Goal: Information Seeking & Learning: Learn about a topic

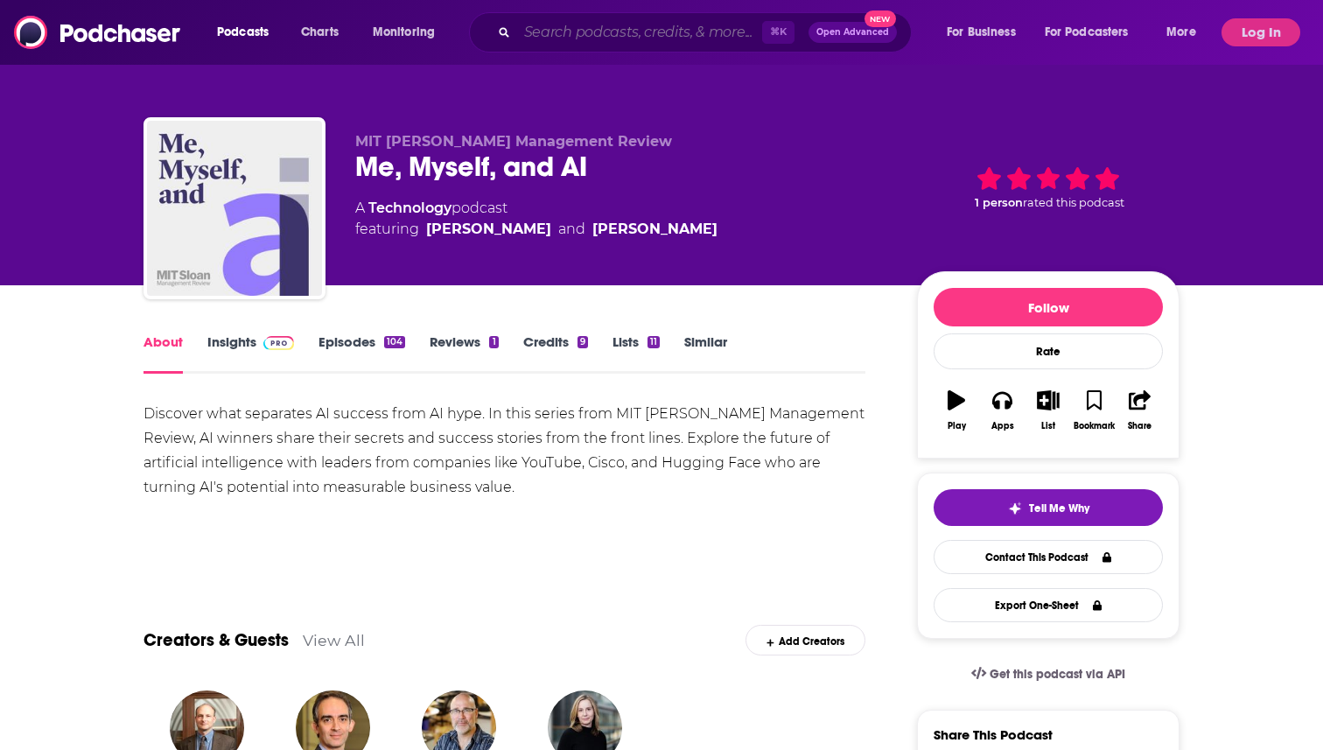
click at [648, 31] on input "Search podcasts, credits, & more..." at bounding box center [639, 32] width 245 height 28
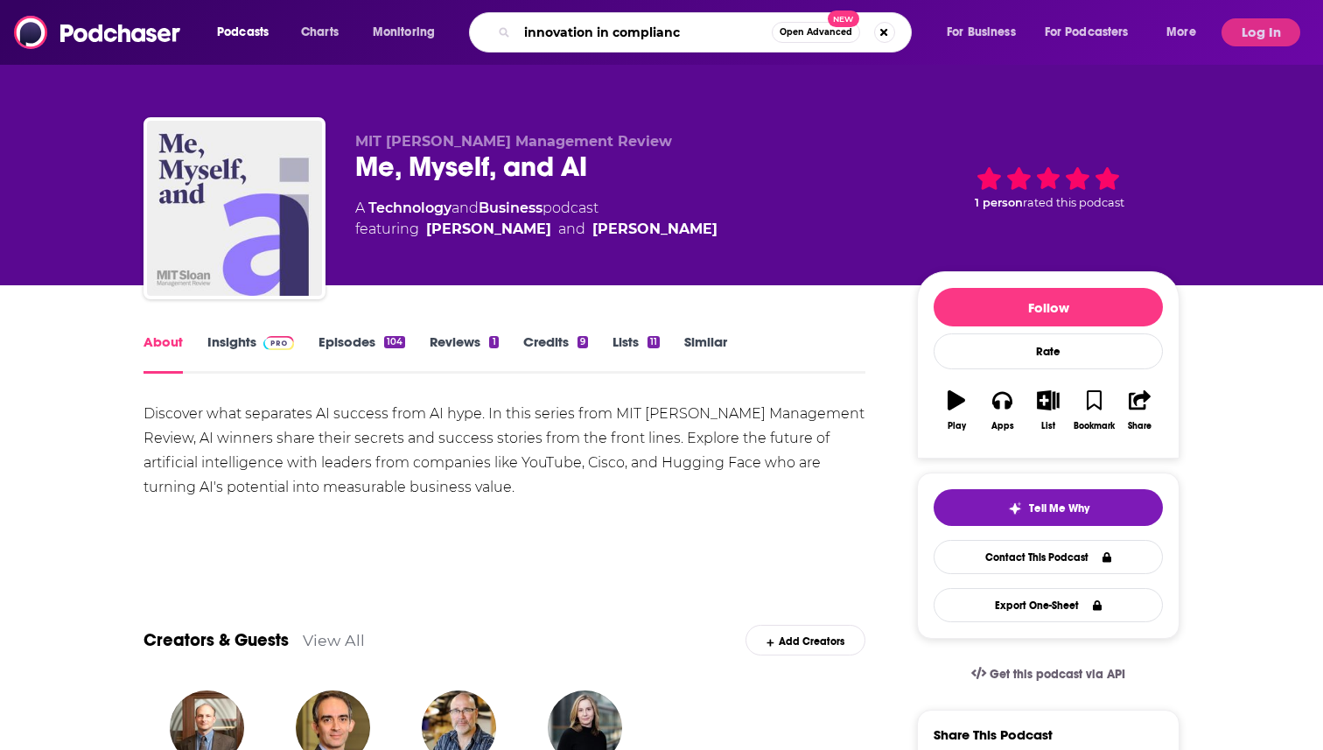
type input "innovation in compliance"
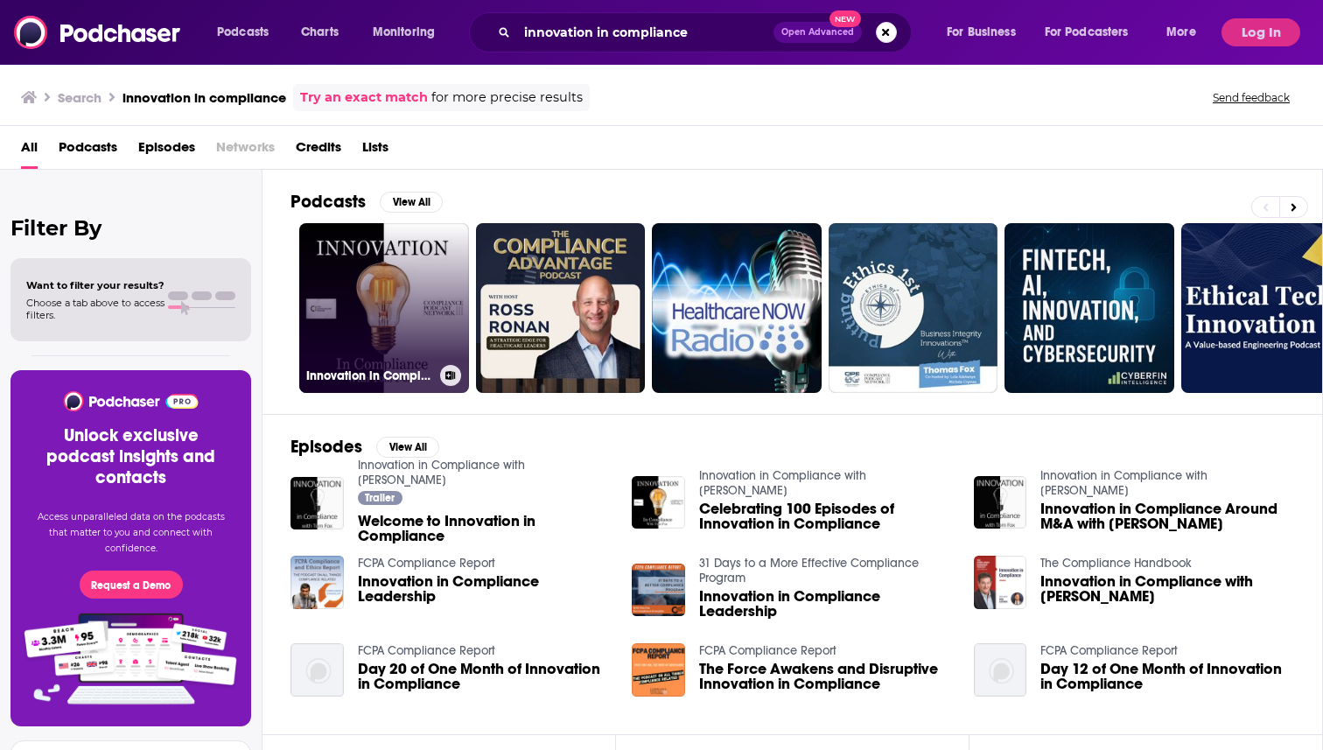
click at [376, 290] on link "Innovation in Compliance with [PERSON_NAME]" at bounding box center [384, 308] width 170 height 170
